Goal: Information Seeking & Learning: Learn about a topic

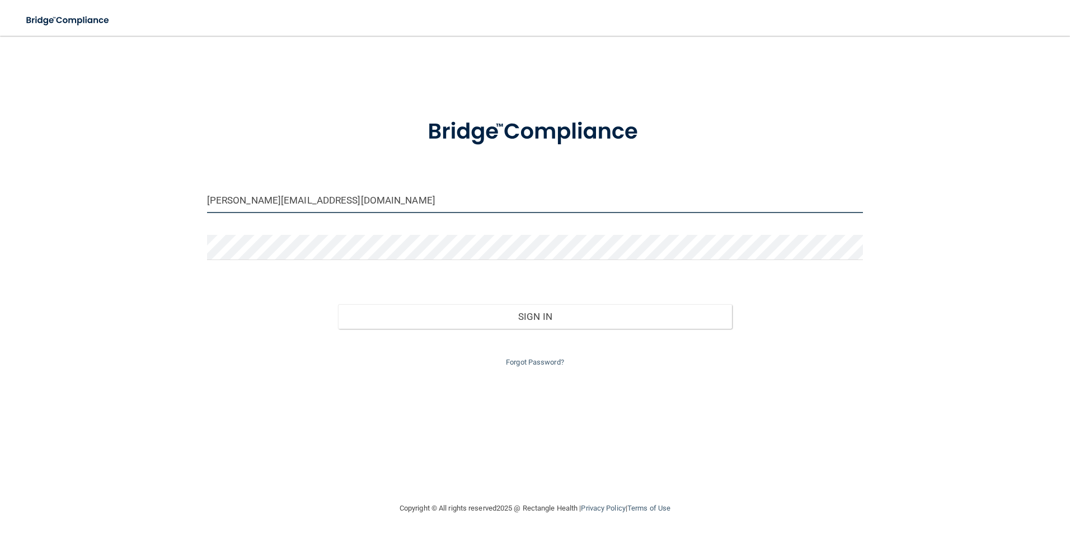
drag, startPoint x: 323, startPoint y: 209, endPoint x: 0, endPoint y: 187, distance: 323.5
click at [0, 187] on html "Toggle navigation Manage My Enterprise Manage My Location pam.ragland70@gmail.c…" at bounding box center [535, 269] width 1070 height 538
type input "[EMAIL_ADDRESS][DOMAIN_NAME]"
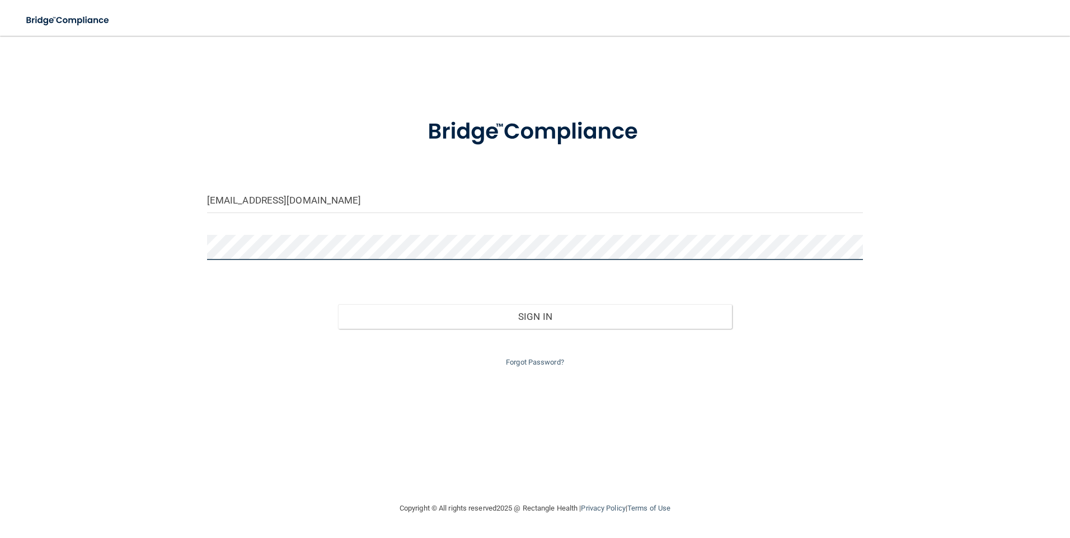
click at [67, 237] on div "lovemymaddie1@gmail.com Invalid email/password. You don't have permission to ac…" at bounding box center [534, 269] width 1025 height 444
click at [338, 304] on button "Sign In" at bounding box center [535, 316] width 394 height 25
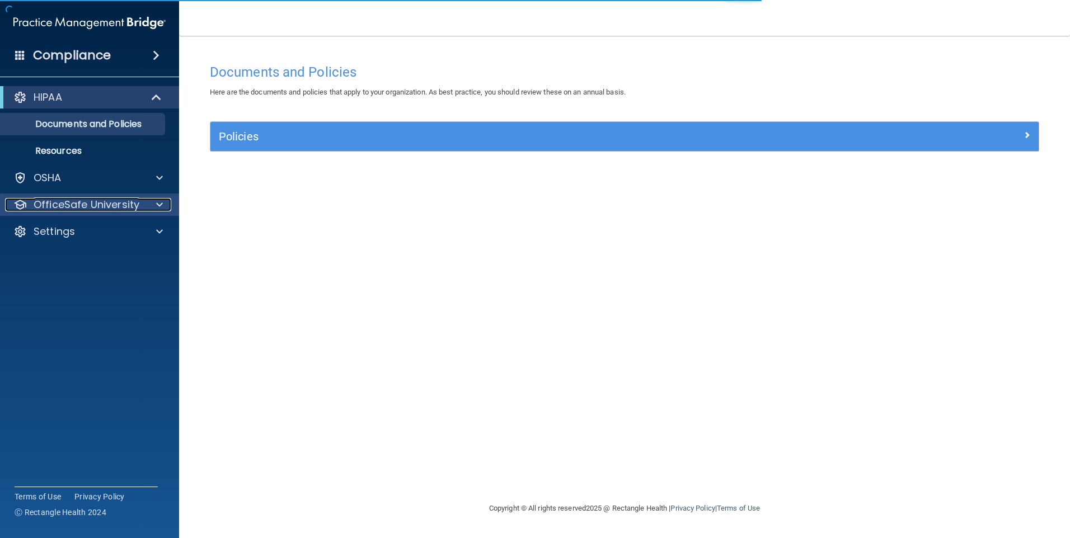
click at [111, 205] on p "OfficeSafe University" at bounding box center [87, 204] width 106 height 13
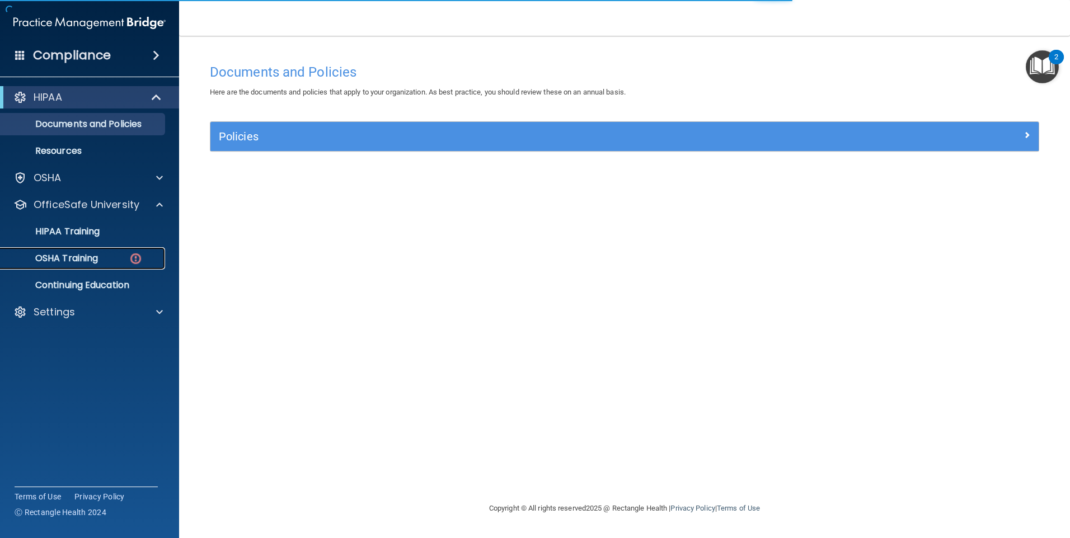
click at [112, 254] on div "OSHA Training" at bounding box center [83, 258] width 153 height 11
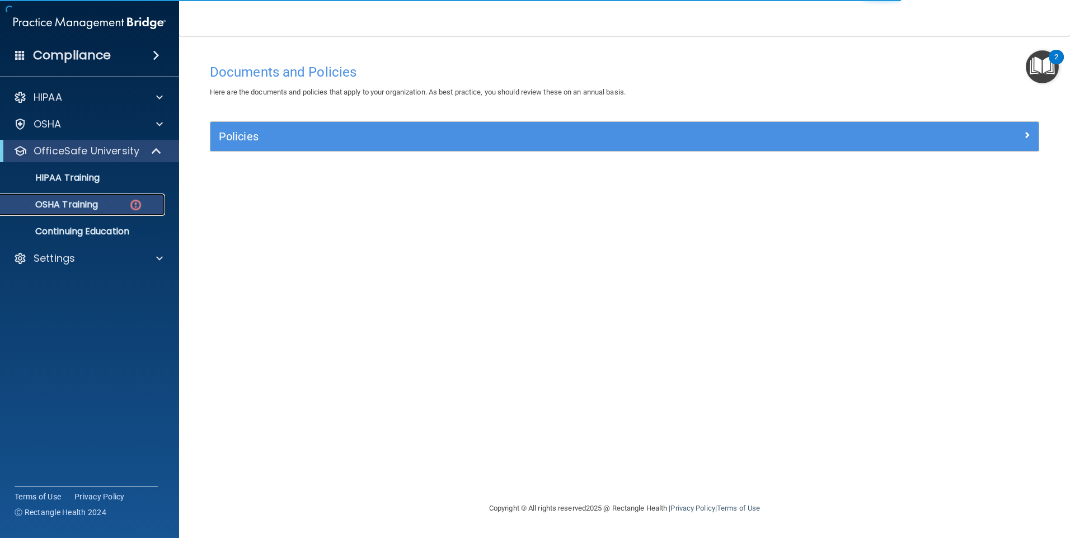
click at [104, 204] on div "OSHA Training" at bounding box center [83, 204] width 153 height 11
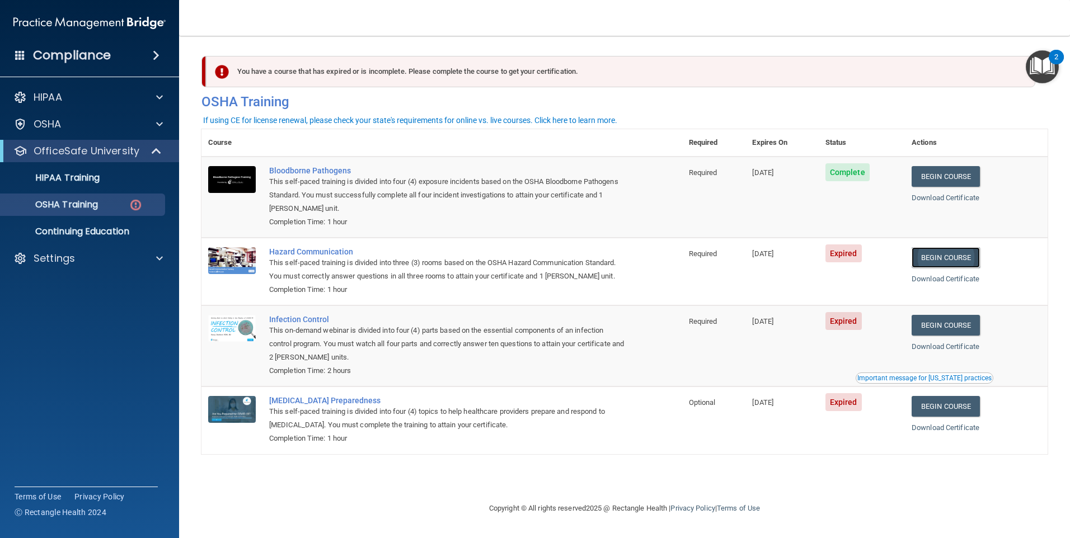
click at [971, 255] on link "Begin Course" at bounding box center [945, 257] width 68 height 21
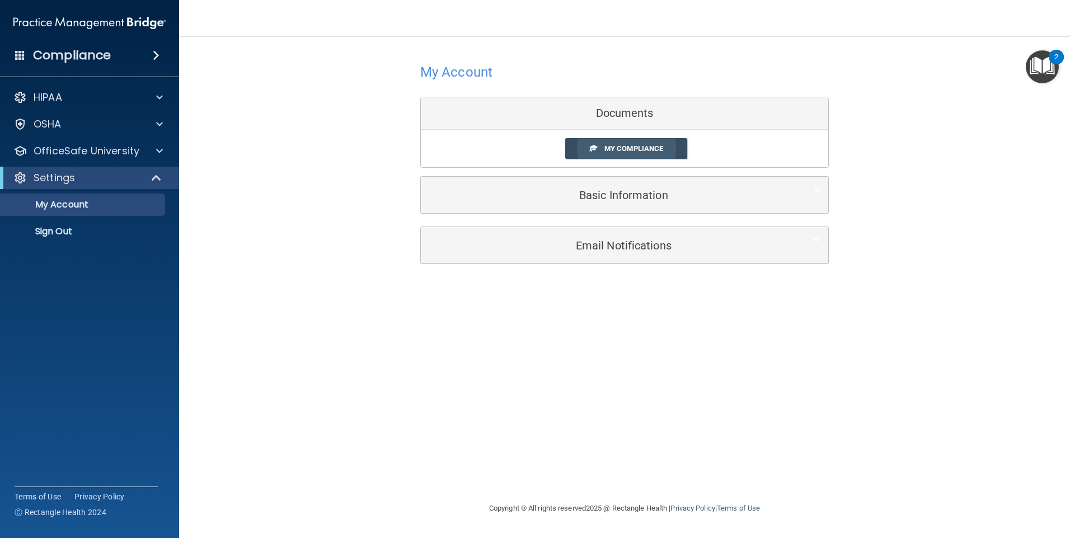
click at [629, 147] on span "My Compliance" at bounding box center [633, 148] width 59 height 8
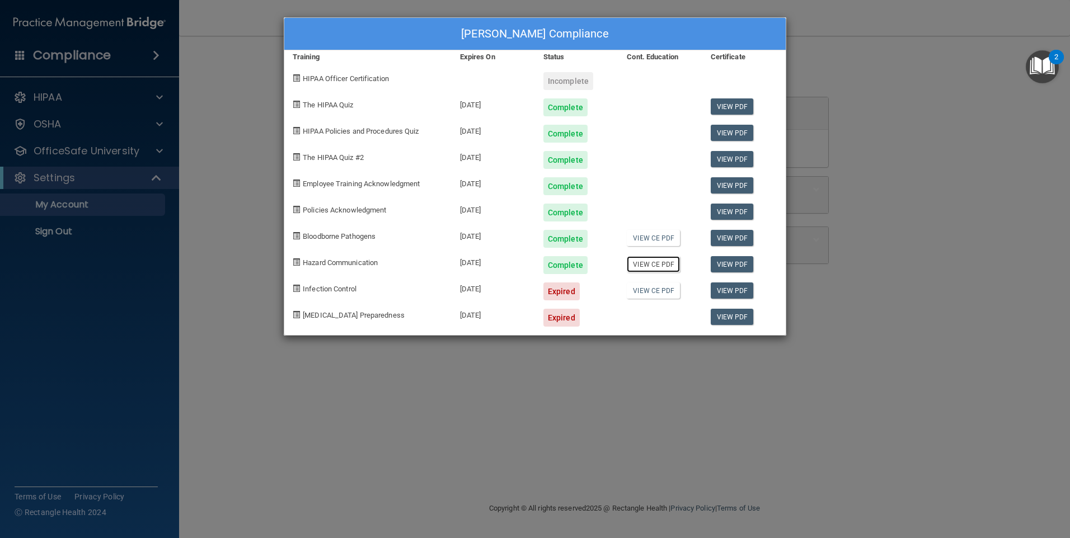
click at [655, 264] on link "View CE PDF" at bounding box center [653, 264] width 53 height 16
click at [747, 289] on link "View PDF" at bounding box center [732, 291] width 43 height 16
click at [114, 152] on div "Jessica Hancock's Compliance Training Expires On Status Cont. Education Certifi…" at bounding box center [535, 269] width 1070 height 538
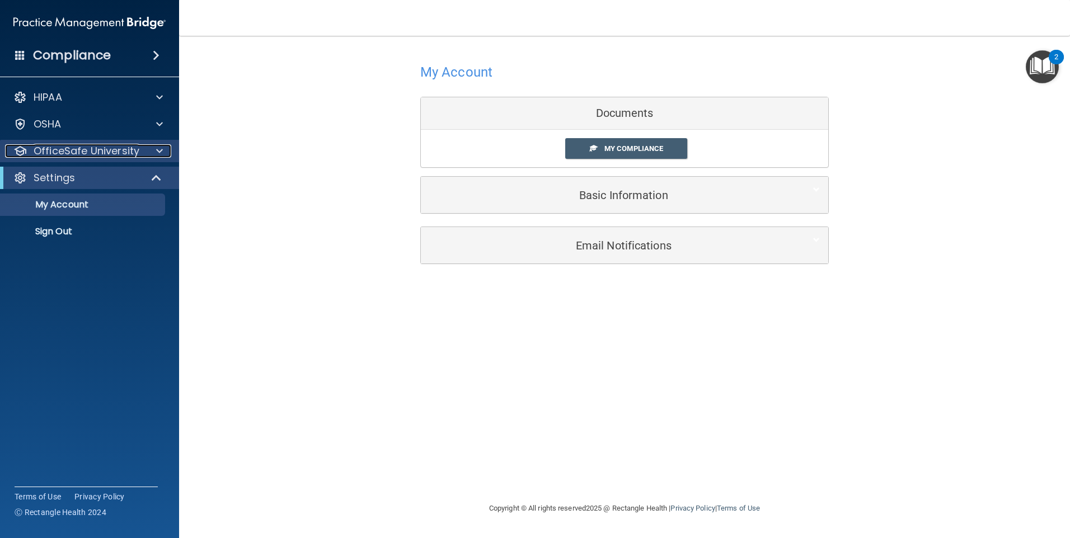
click at [136, 154] on p "OfficeSafe University" at bounding box center [87, 150] width 106 height 13
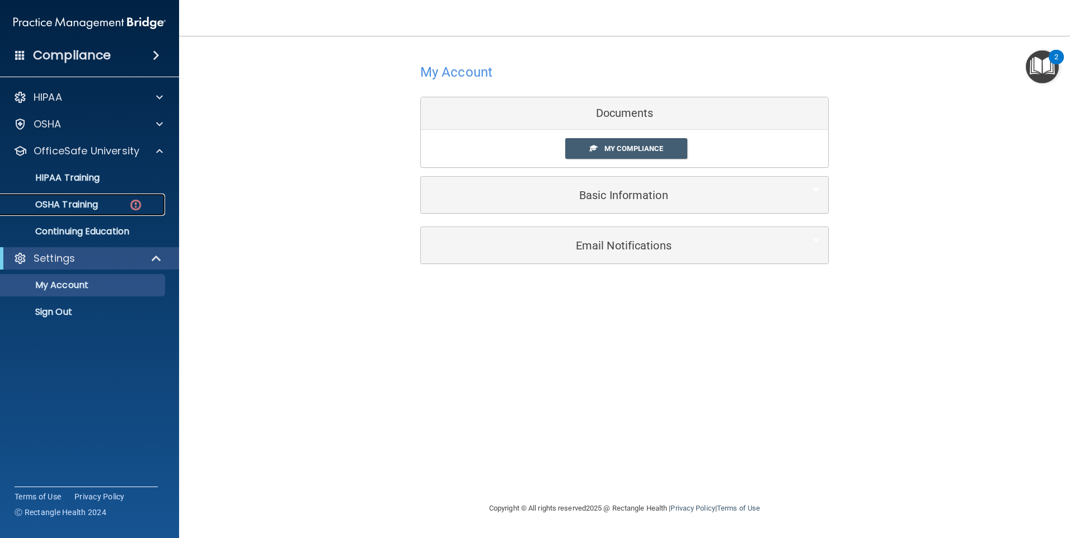
click at [91, 205] on p "OSHA Training" at bounding box center [52, 204] width 91 height 11
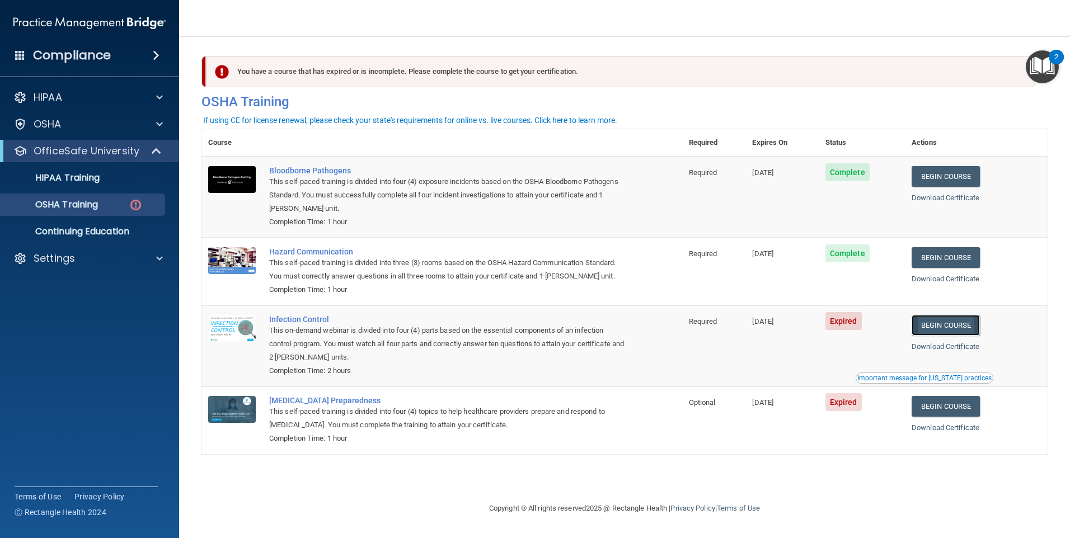
click at [964, 329] on link "Begin Course" at bounding box center [945, 325] width 68 height 21
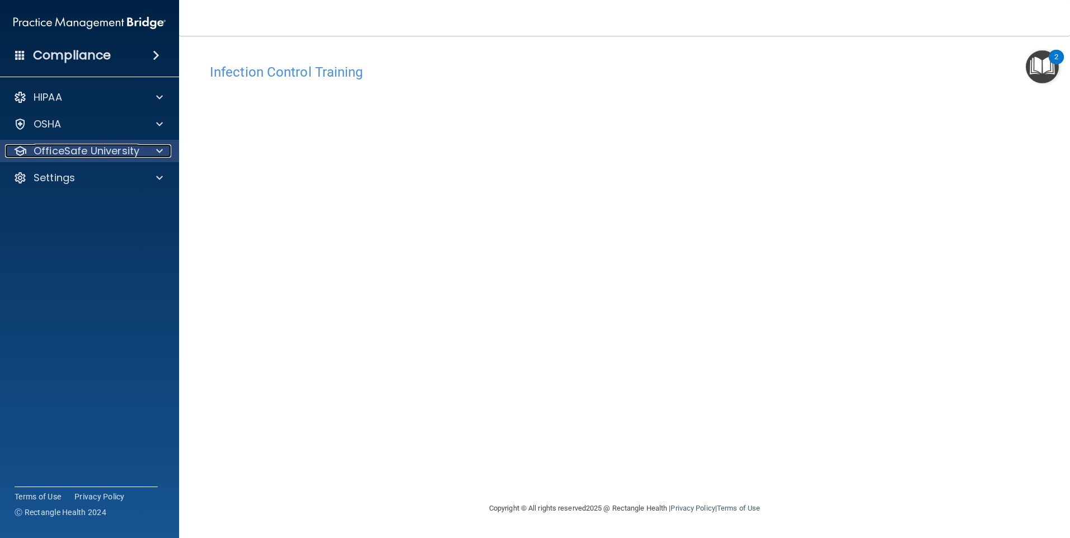
click at [84, 157] on p "OfficeSafe University" at bounding box center [87, 150] width 106 height 13
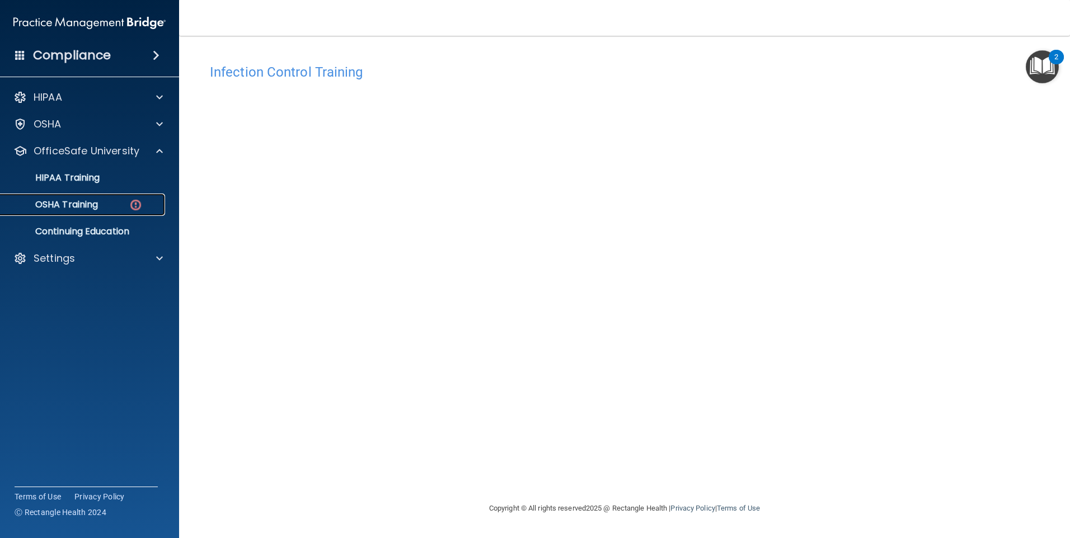
click at [109, 206] on div "OSHA Training" at bounding box center [83, 204] width 153 height 11
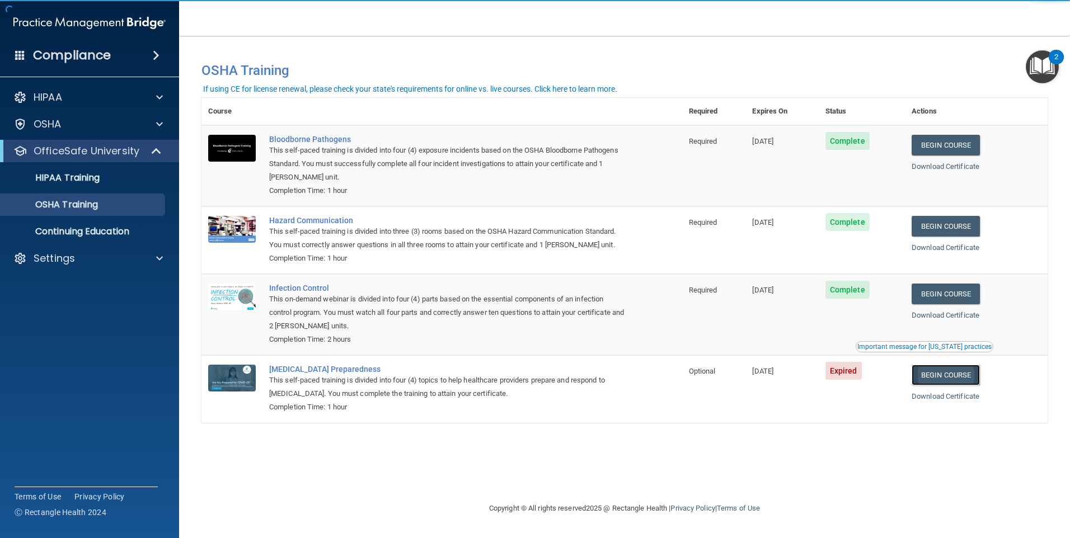
click at [968, 379] on link "Begin Course" at bounding box center [945, 375] width 68 height 21
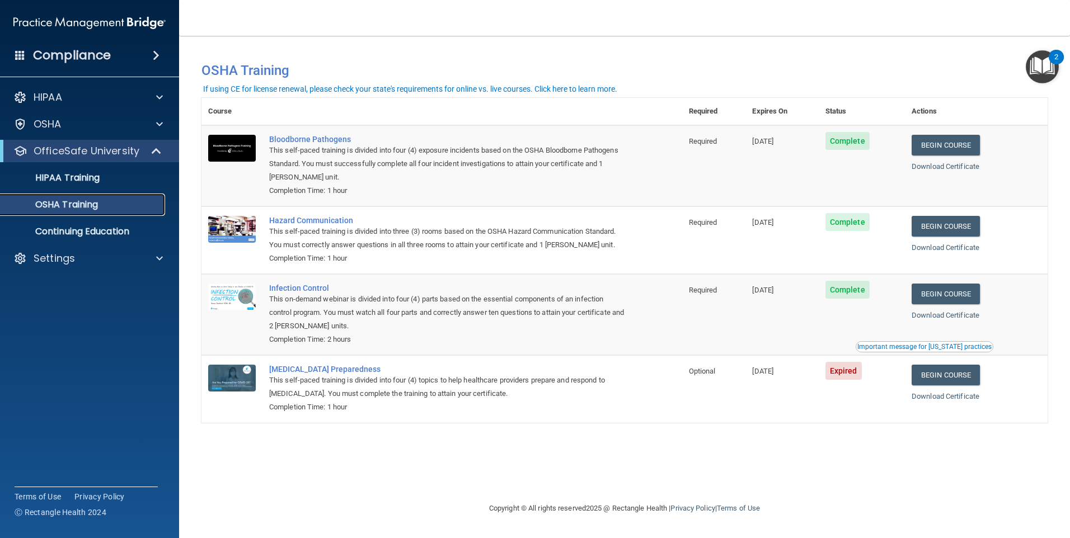
click at [121, 209] on div "OSHA Training" at bounding box center [83, 204] width 153 height 11
click at [133, 204] on div "OSHA Training" at bounding box center [83, 204] width 153 height 11
click at [82, 184] on p "HIPAA Training" at bounding box center [53, 177] width 92 height 11
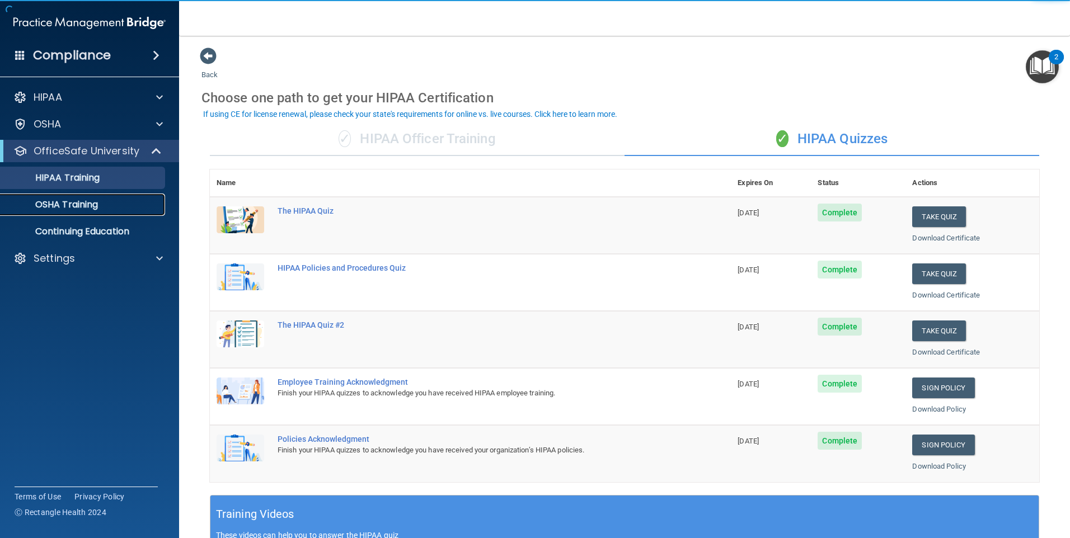
click at [101, 200] on div "OSHA Training" at bounding box center [83, 204] width 153 height 11
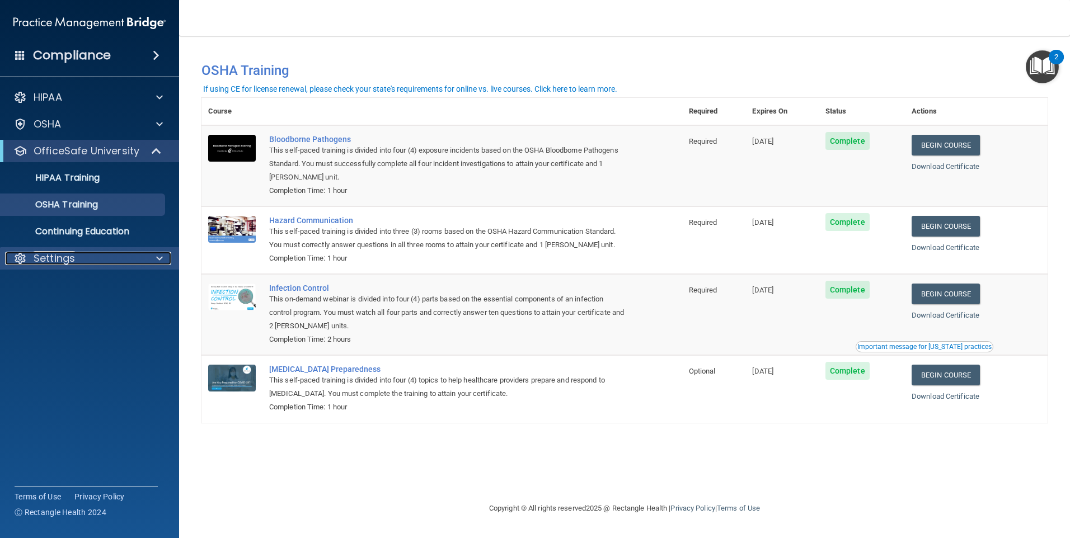
click at [84, 262] on div "Settings" at bounding box center [74, 258] width 139 height 13
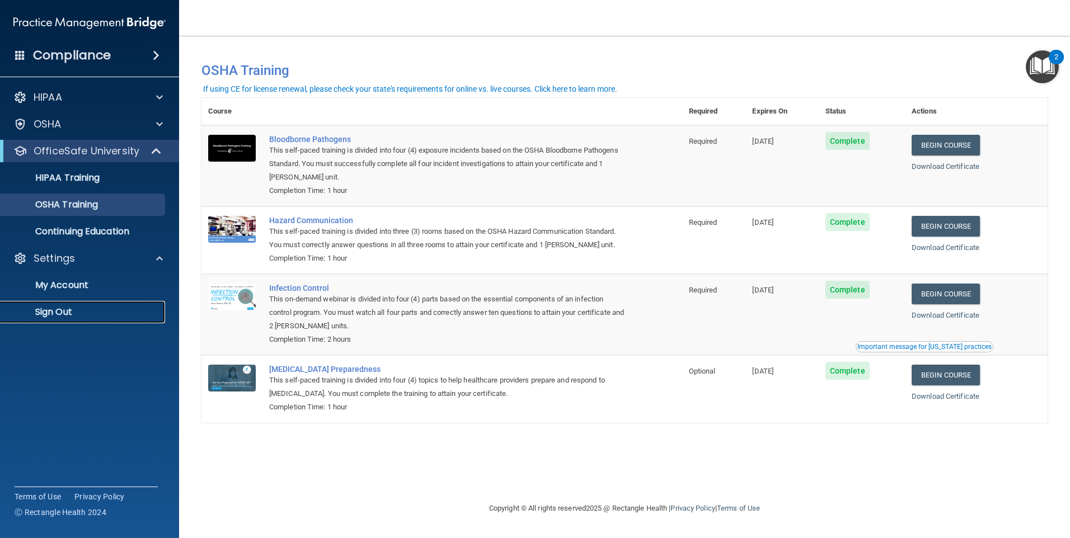
click at [64, 310] on p "Sign Out" at bounding box center [83, 312] width 153 height 11
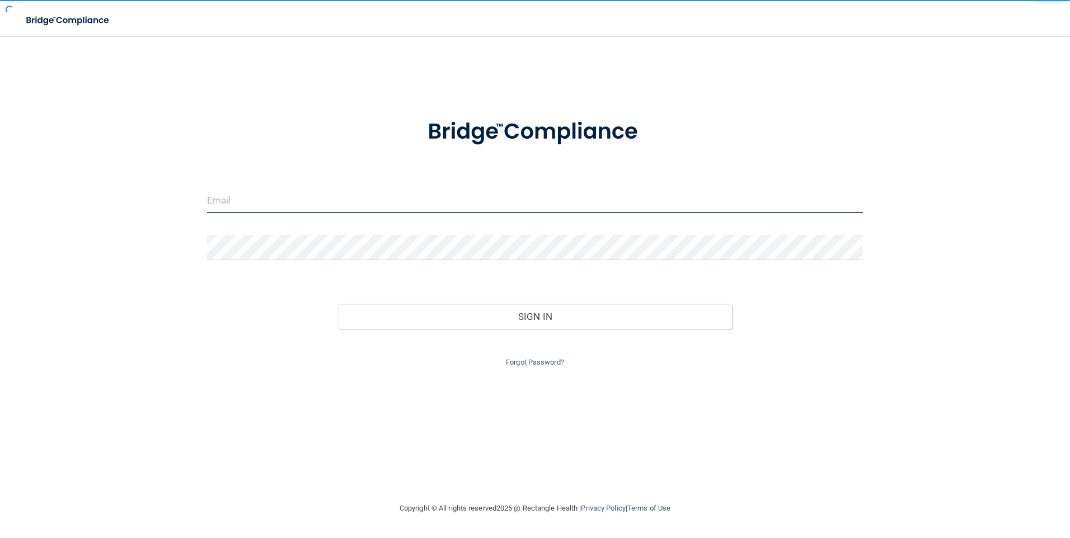
type input "[PERSON_NAME][EMAIL_ADDRESS][DOMAIN_NAME]"
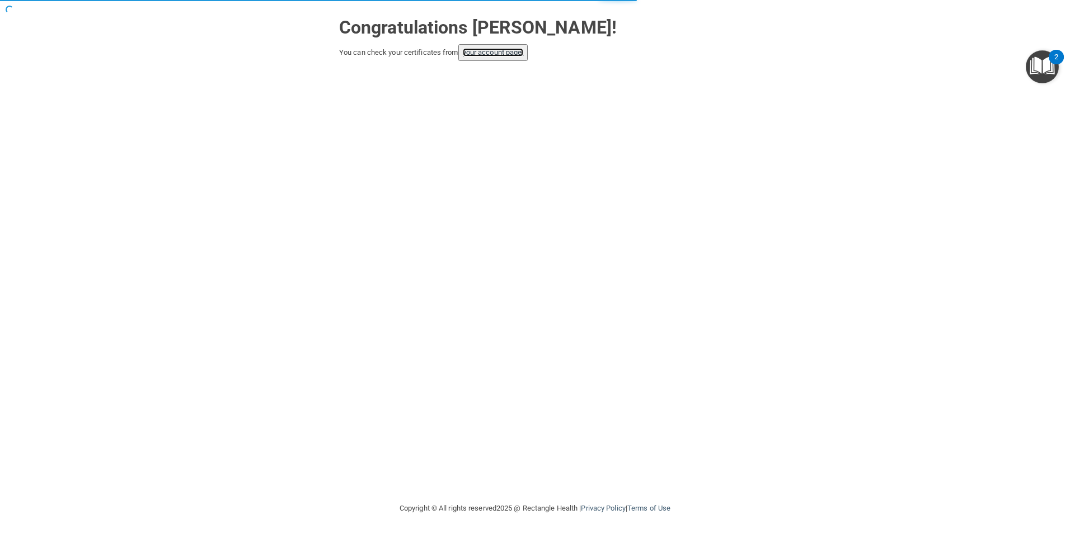
click at [483, 54] on link "your account page!" at bounding box center [493, 52] width 61 height 8
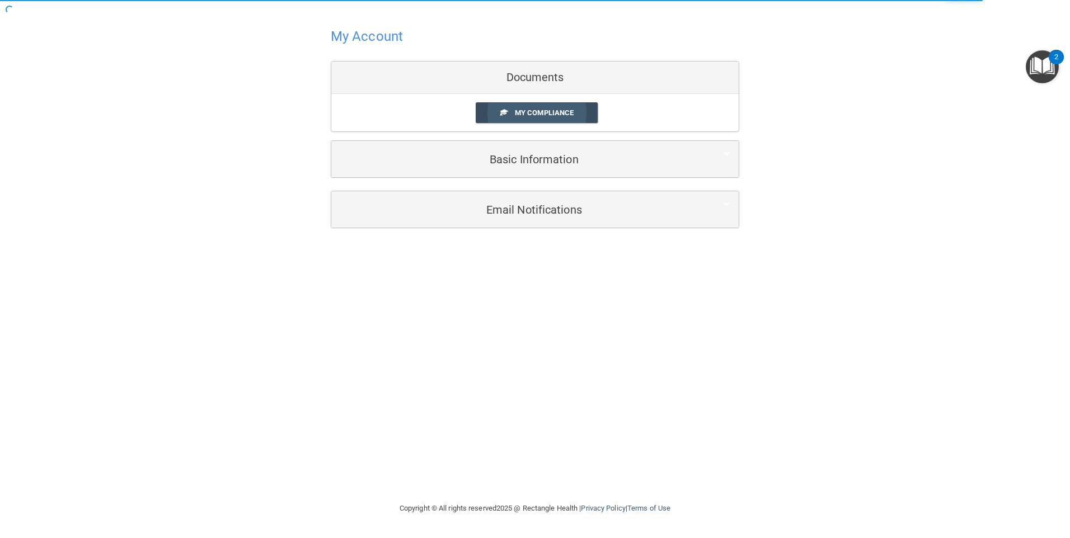
click at [540, 114] on span "My Compliance" at bounding box center [544, 113] width 59 height 8
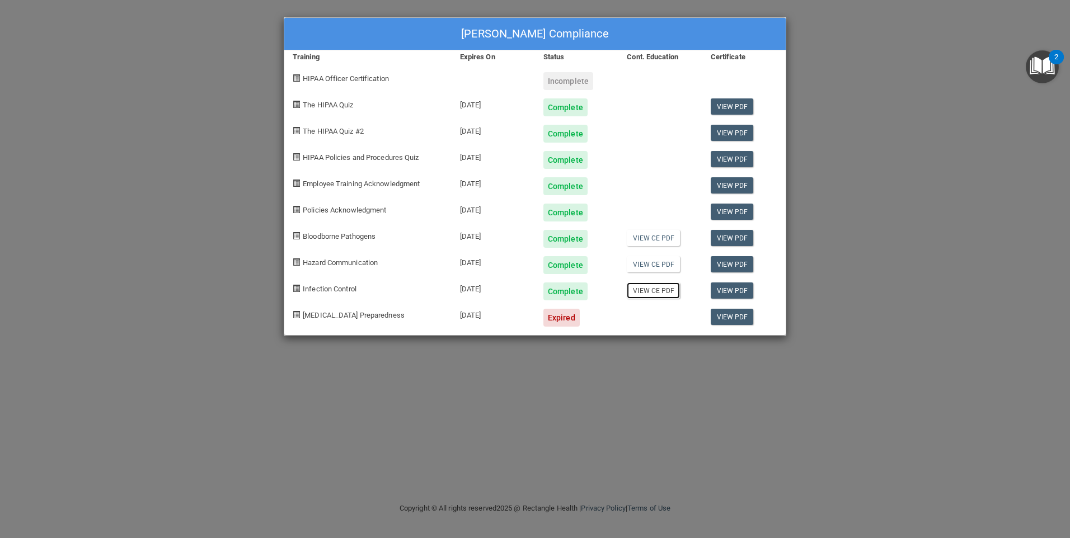
click at [651, 291] on link "View CE PDF" at bounding box center [653, 291] width 53 height 16
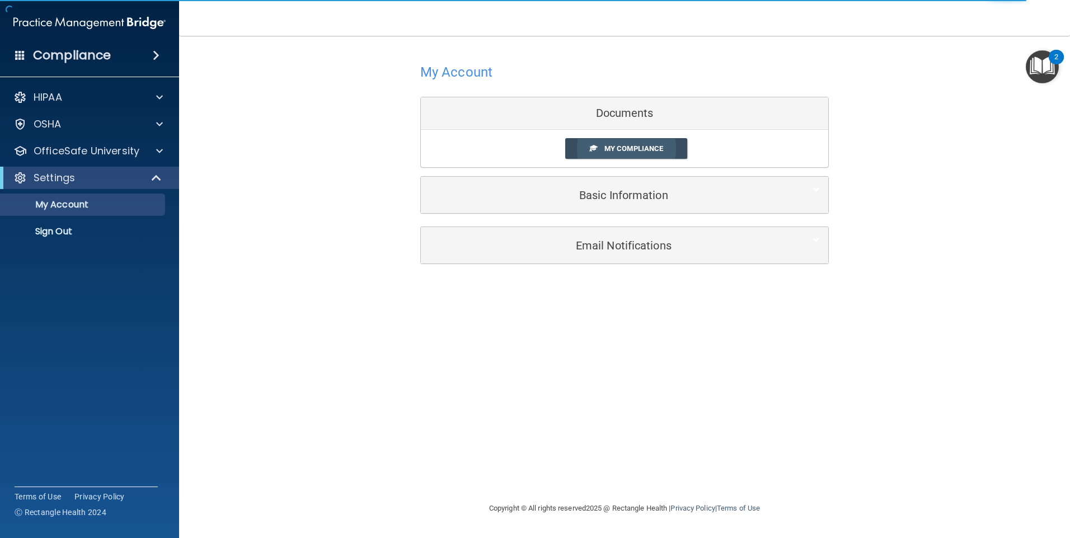
click at [615, 156] on link "My Compliance" at bounding box center [626, 148] width 123 height 21
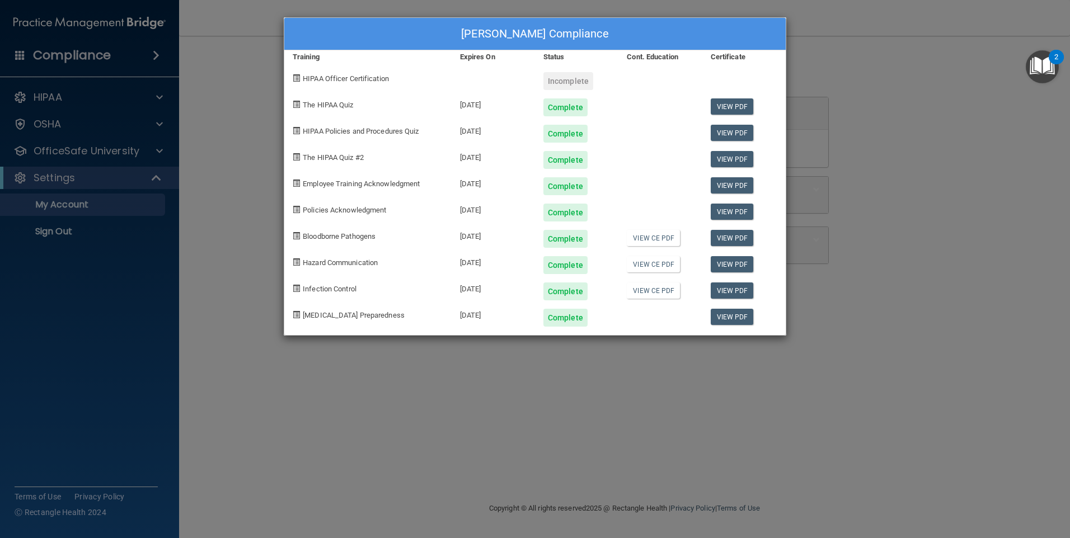
click at [90, 156] on div "Jessica Hancock's Compliance Training Expires On Status Cont. Education Certifi…" at bounding box center [535, 269] width 1070 height 538
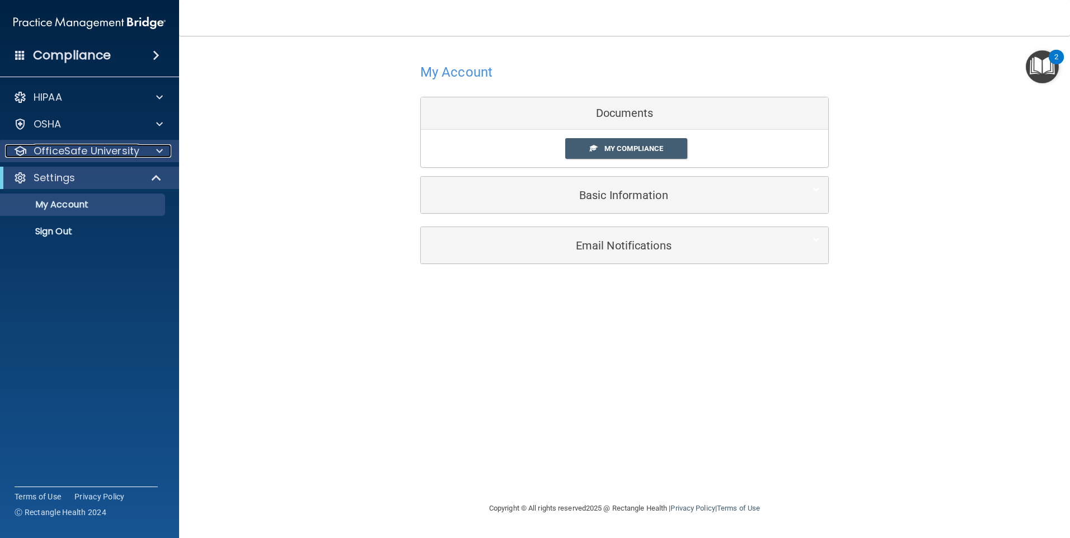
click at [152, 153] on div at bounding box center [158, 150] width 28 height 13
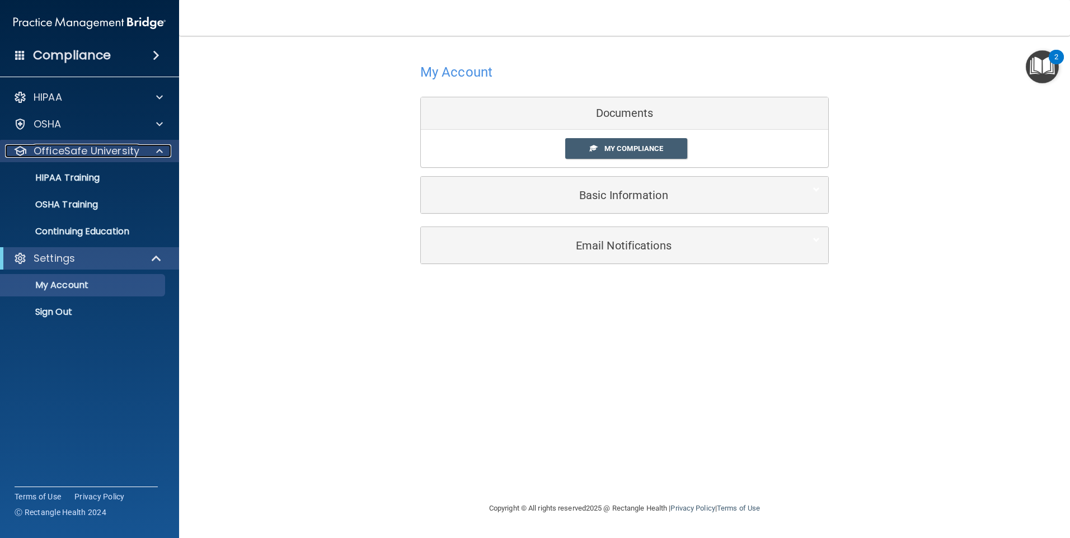
click at [151, 152] on div at bounding box center [158, 150] width 28 height 13
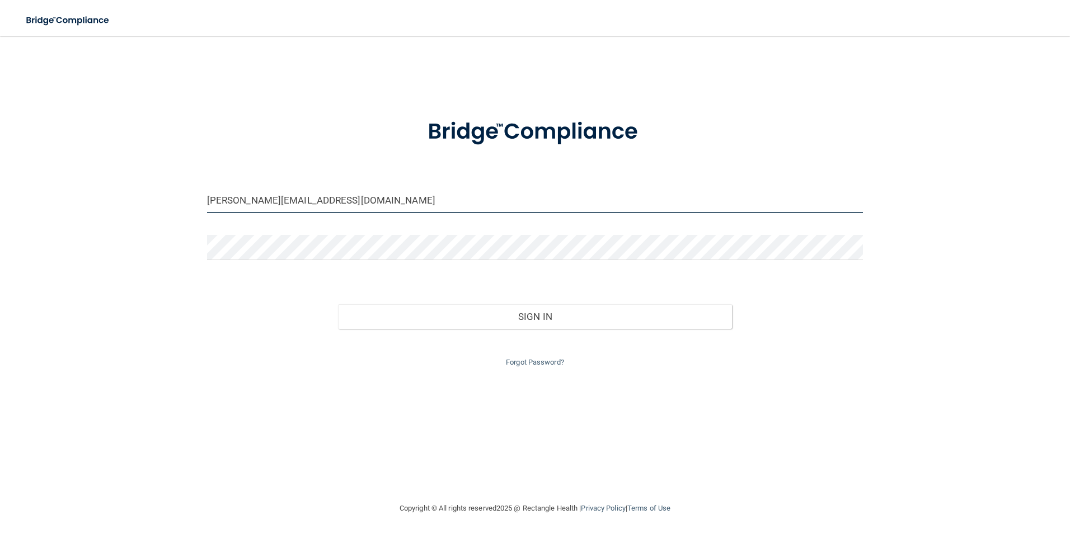
drag, startPoint x: 323, startPoint y: 205, endPoint x: 159, endPoint y: 190, distance: 164.6
click at [163, 192] on div "[PERSON_NAME][EMAIL_ADDRESS][DOMAIN_NAME] Invalid email/password. You don't hav…" at bounding box center [534, 269] width 1025 height 444
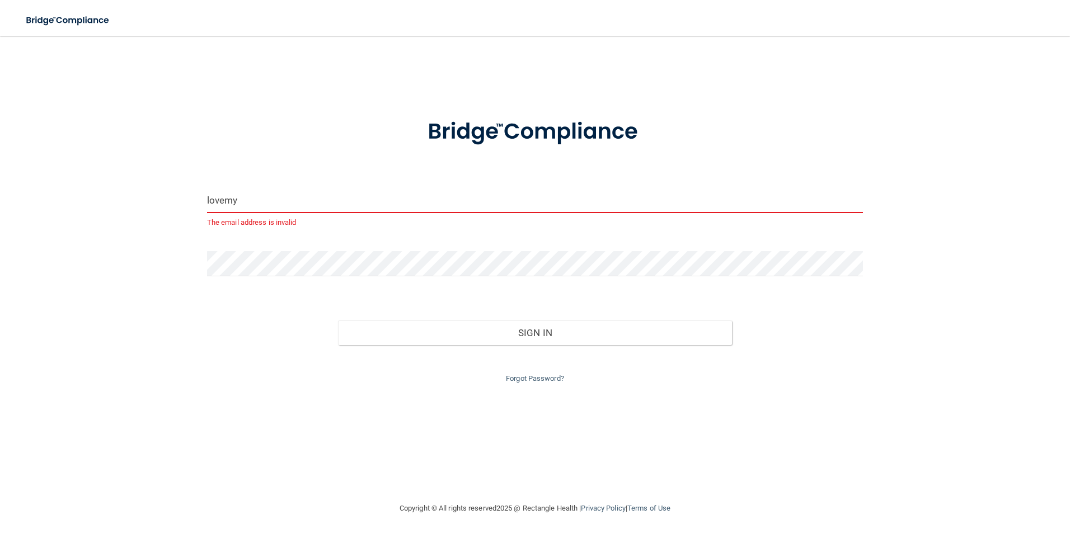
click at [338, 321] on button "Sign In" at bounding box center [535, 333] width 394 height 25
click at [140, 239] on div "lovemy The email address is invalid Invalid email/password. You don't have perm…" at bounding box center [534, 269] width 1025 height 444
click at [338, 321] on button "Sign In" at bounding box center [535, 333] width 394 height 25
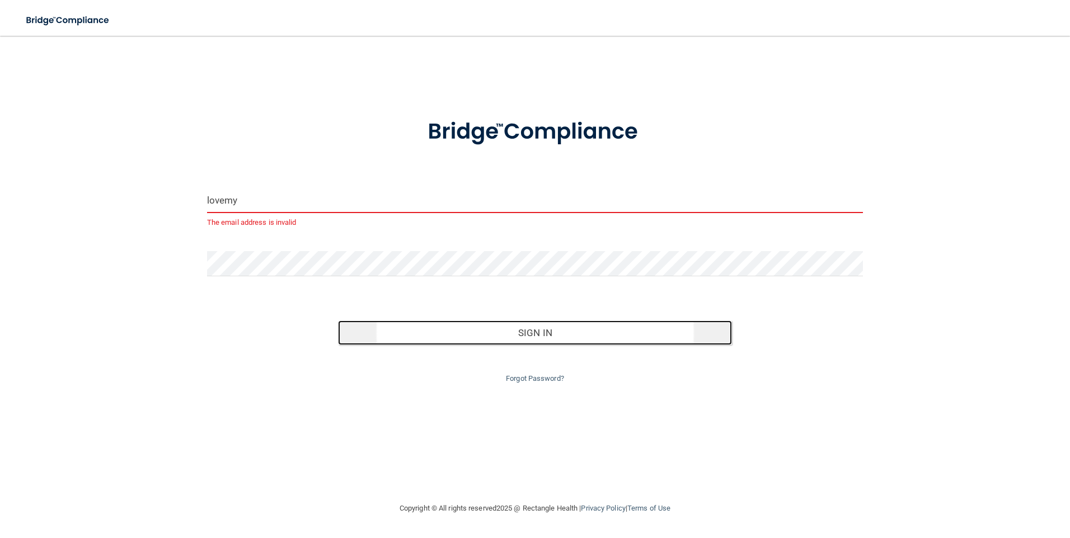
click at [538, 331] on button "Sign In" at bounding box center [535, 333] width 394 height 25
click at [535, 332] on button "Sign In" at bounding box center [535, 333] width 394 height 25
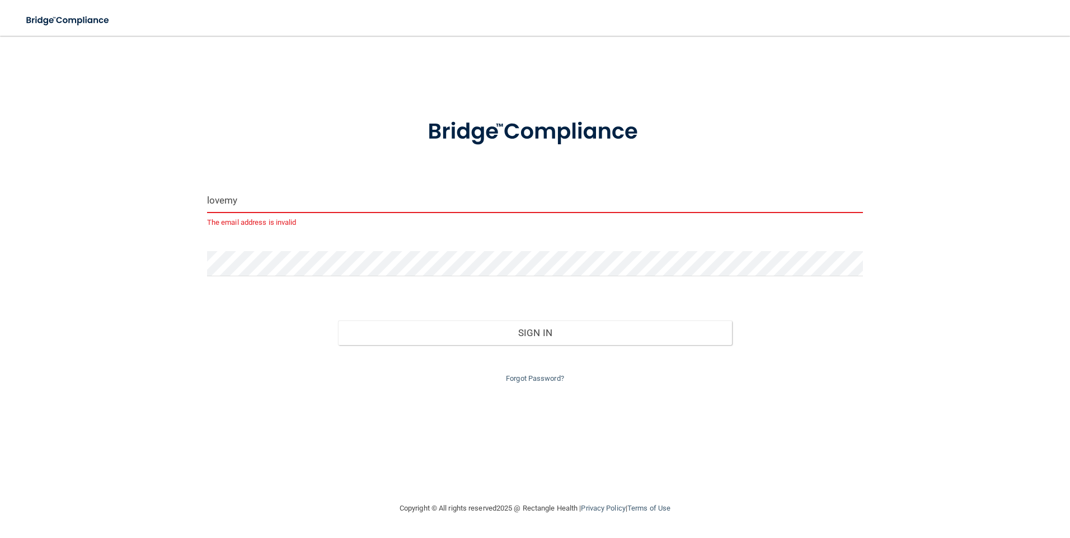
click at [291, 194] on input "lovemy" at bounding box center [535, 200] width 656 height 25
click at [382, 183] on form "lovemy The email address is invalid Invalid email/password. You don't have perm…" at bounding box center [535, 244] width 656 height 283
click at [269, 200] on input "lovemy" at bounding box center [535, 200] width 656 height 25
type input "[EMAIL_ADDRESS][DOMAIN_NAME]"
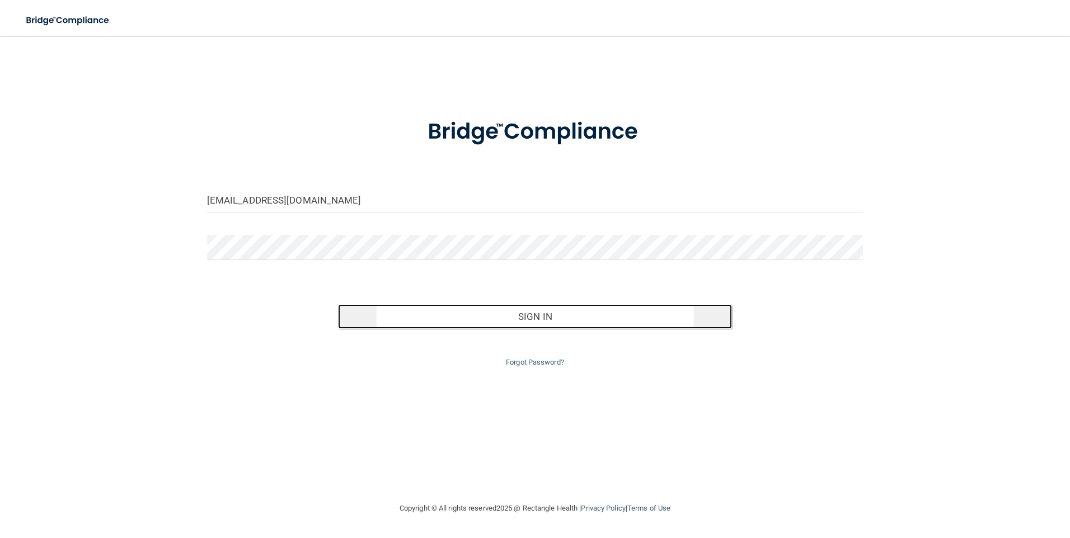
click at [464, 324] on button "Sign In" at bounding box center [535, 316] width 394 height 25
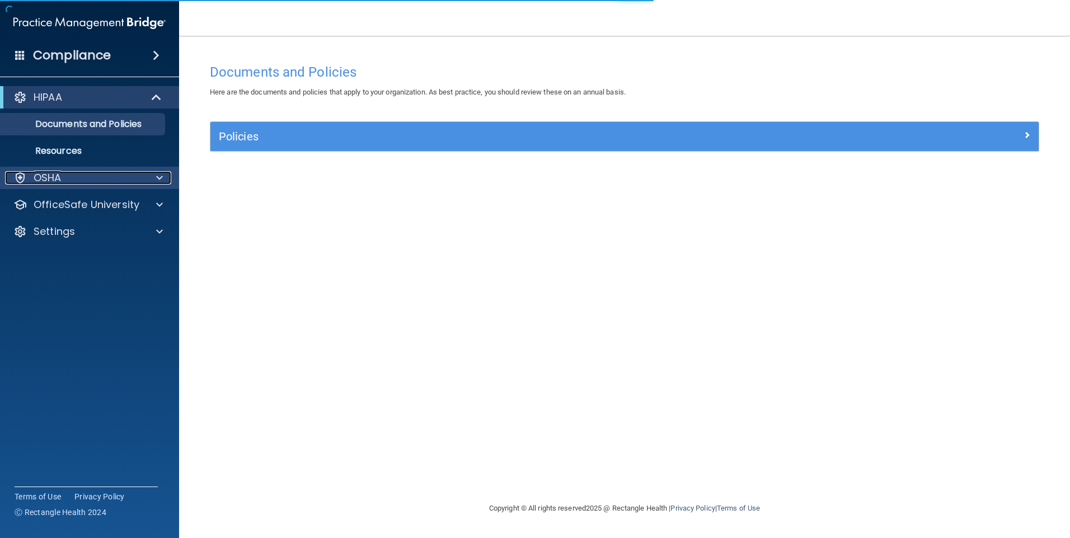
click at [107, 177] on div "OSHA" at bounding box center [74, 177] width 139 height 13
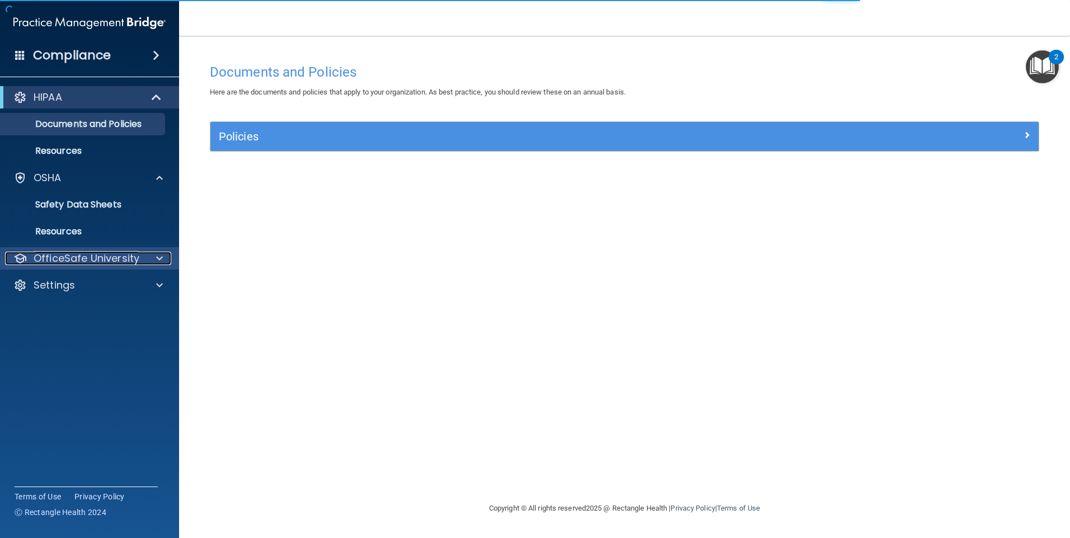
click at [82, 254] on p "OfficeSafe University" at bounding box center [87, 258] width 106 height 13
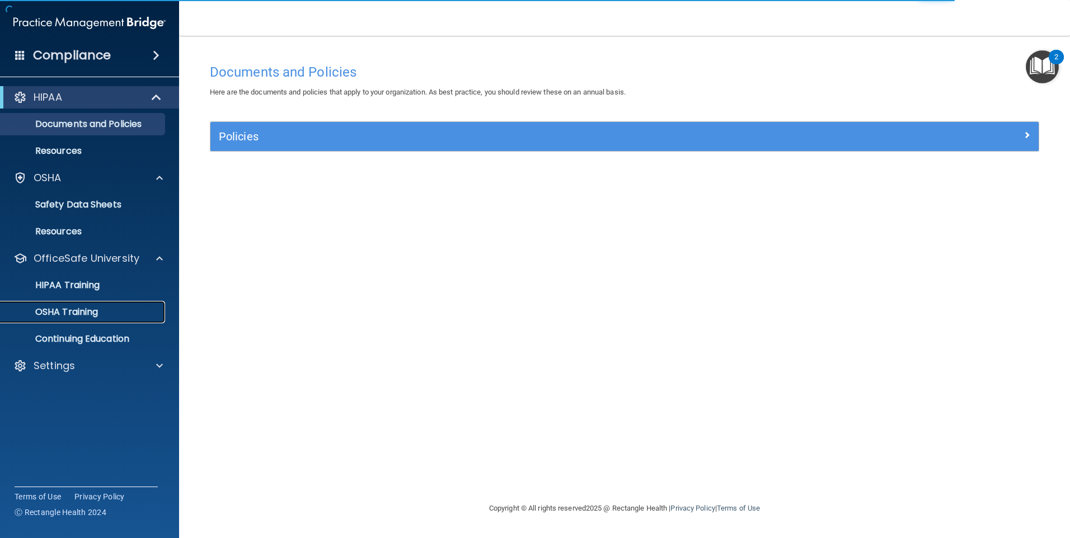
click at [74, 311] on p "OSHA Training" at bounding box center [52, 312] width 91 height 11
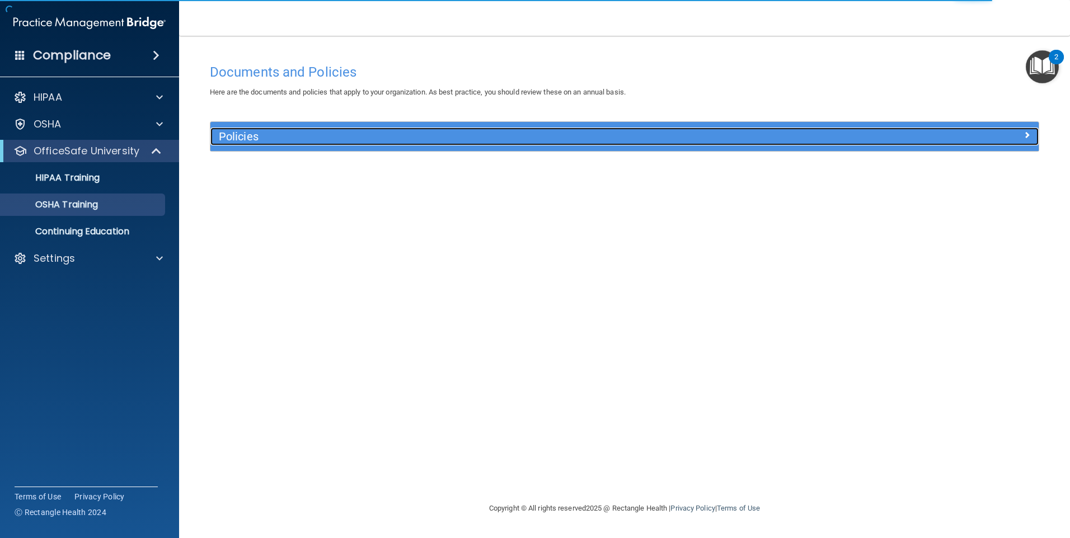
click at [289, 142] on h5 "Policies" at bounding box center [521, 136] width 604 height 12
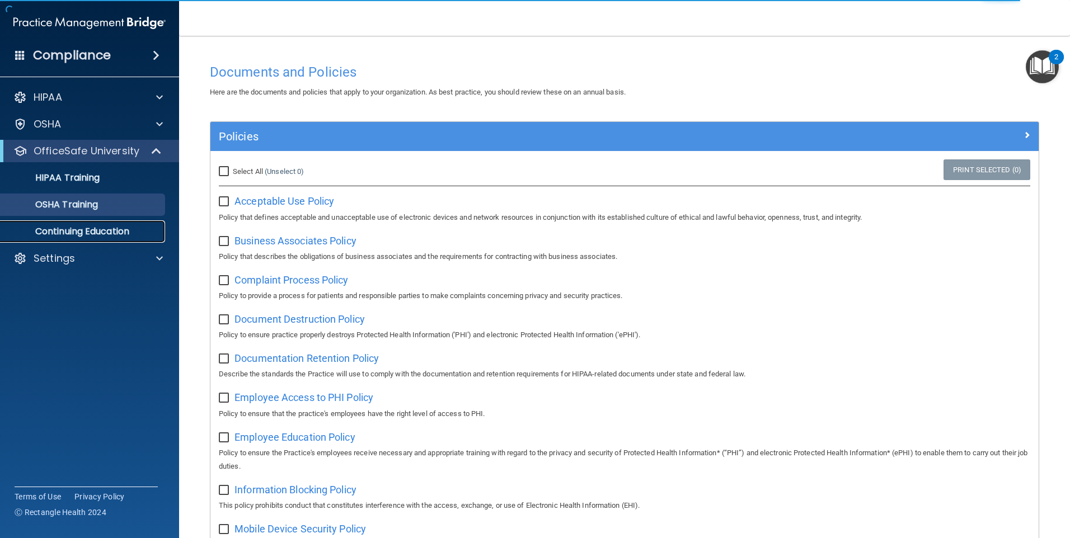
click at [112, 226] on p "Continuing Education" at bounding box center [83, 231] width 153 height 11
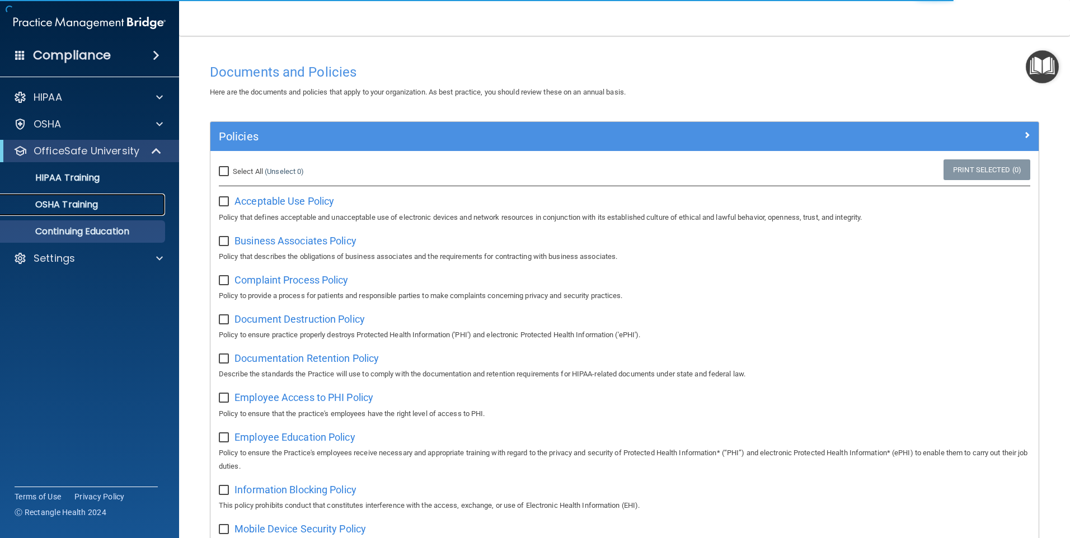
click at [110, 211] on link "OSHA Training" at bounding box center [77, 205] width 176 height 22
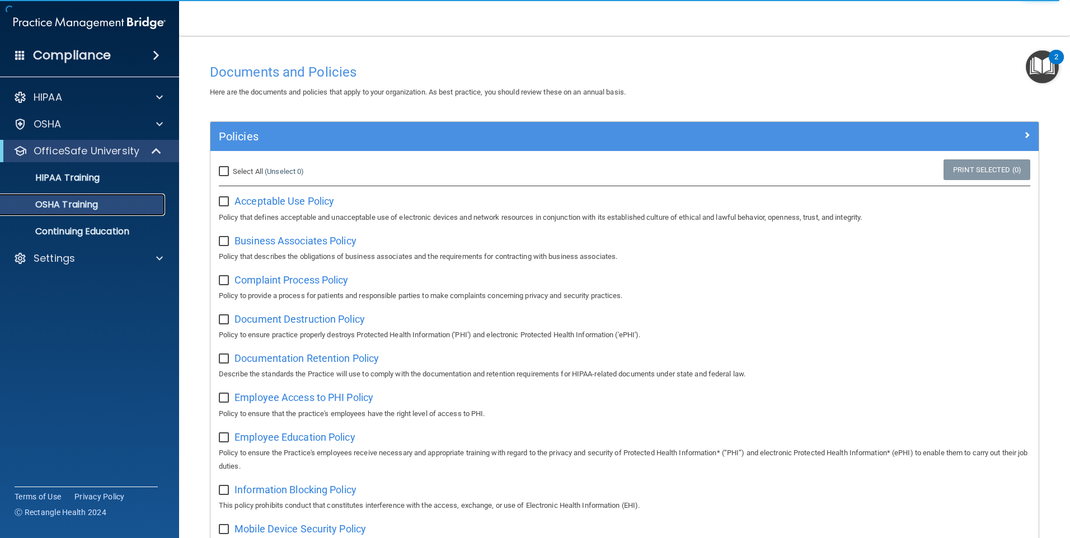
click at [111, 205] on div "OSHA Training" at bounding box center [83, 204] width 153 height 11
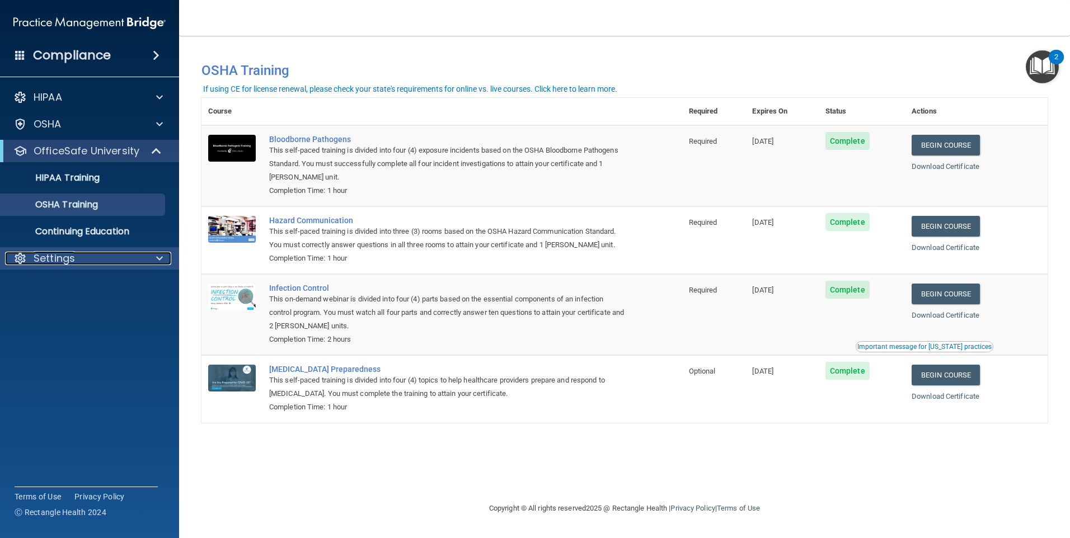
click at [73, 257] on p "Settings" at bounding box center [54, 258] width 41 height 13
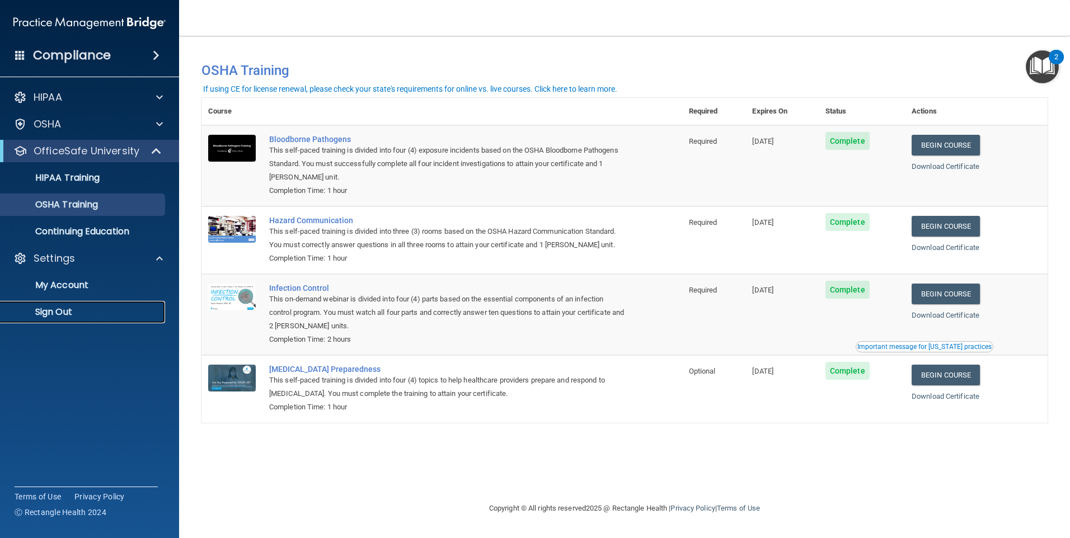
click at [87, 307] on p "Sign Out" at bounding box center [83, 312] width 153 height 11
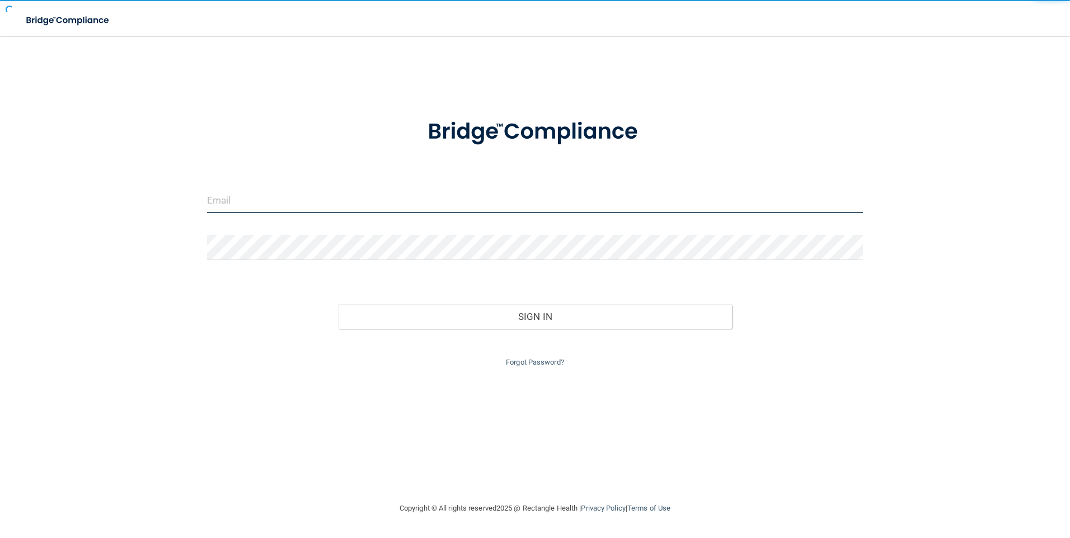
type input "[EMAIL_ADDRESS][DOMAIN_NAME]"
